Goal: Contribute content: Contribute content

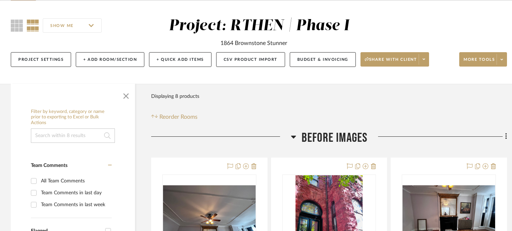
scroll to position [51, 0]
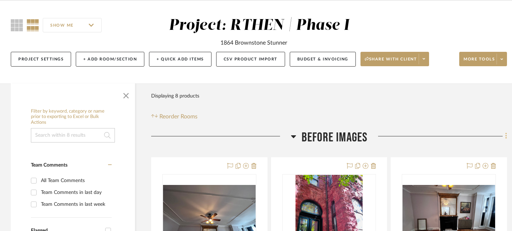
click at [506, 137] on icon at bounding box center [506, 136] width 2 height 8
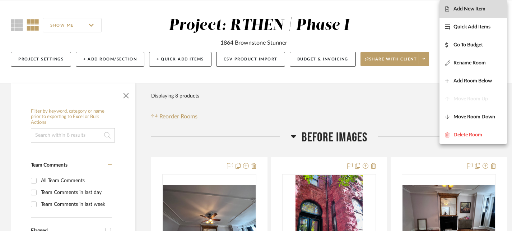
click at [483, 13] on button "Add New Item" at bounding box center [472, 9] width 67 height 18
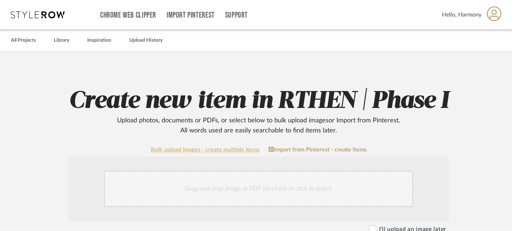
click at [225, 151] on link "Bulk upload images - create multiple items" at bounding box center [205, 149] width 109 height 6
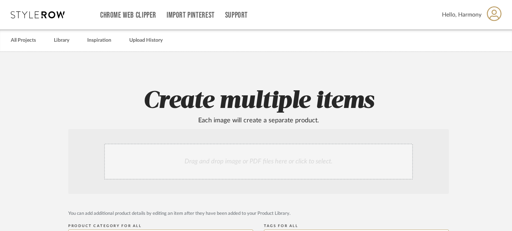
click at [228, 161] on div "Drag and drop image or PDF files here or click to select." at bounding box center [258, 161] width 309 height 36
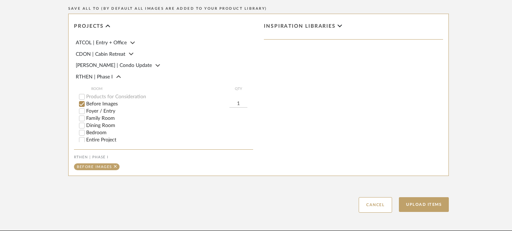
scroll to position [447, 0]
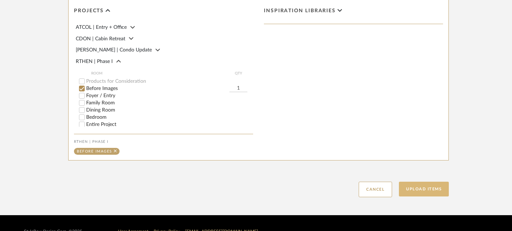
click at [419, 188] on button "Upload Items" at bounding box center [424, 188] width 50 height 15
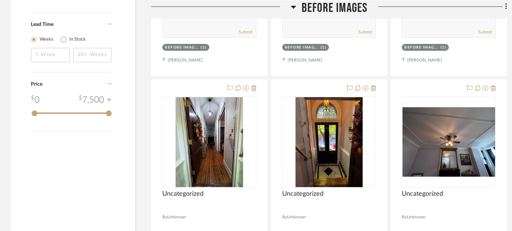
scroll to position [71, 0]
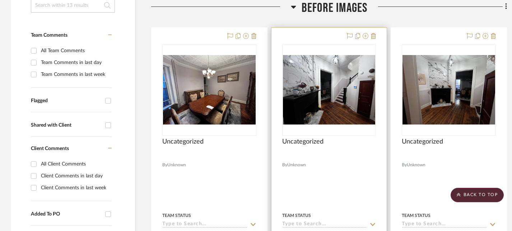
scroll to position [180, 0]
